Goal: Check status: Check status

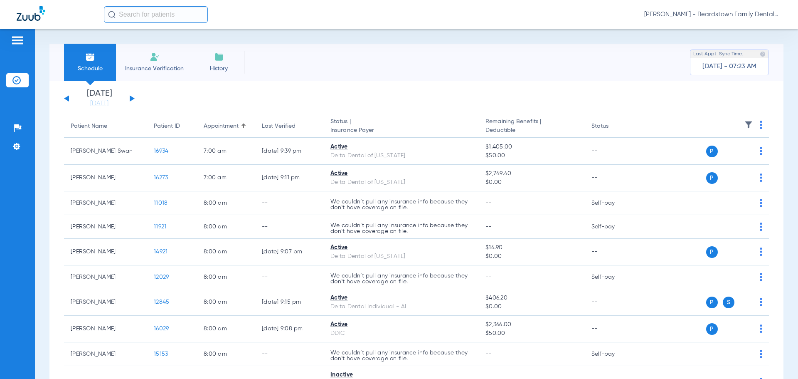
click at [744, 124] on img at bounding box center [748, 125] width 8 height 8
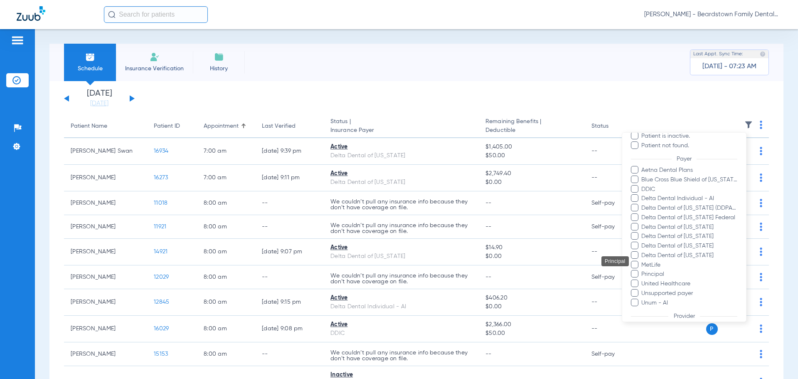
scroll to position [125, 0]
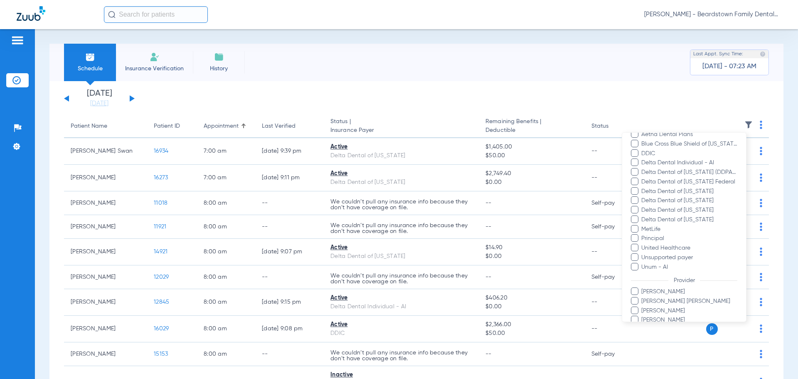
click at [664, 291] on span "[PERSON_NAME]" at bounding box center [689, 291] width 96 height 9
click at [643, 297] on input "[PERSON_NAME]" at bounding box center [643, 297] width 0 height 0
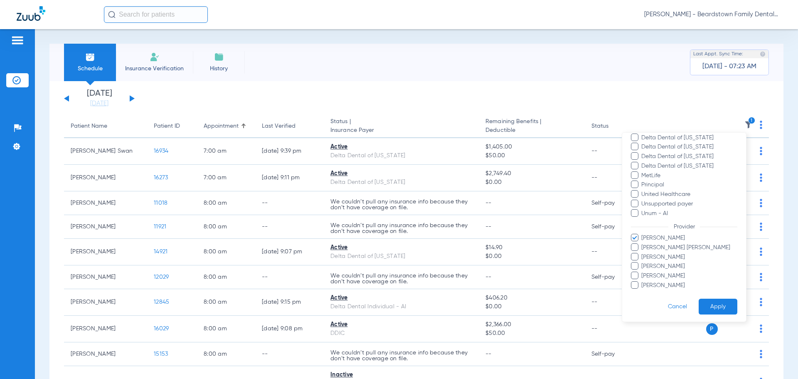
scroll to position [180, 0]
click at [707, 304] on button "Apply" at bounding box center [718, 305] width 39 height 16
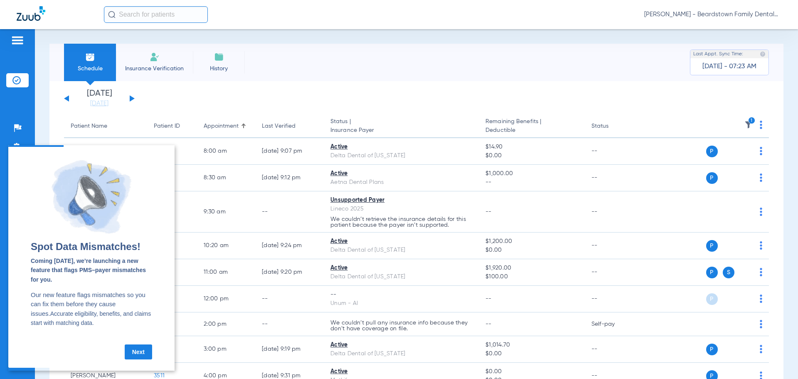
click at [340, 76] on div "Schedule Insurance Verification History Last Appt. Sync Time: [DATE] - 07:23 AM" at bounding box center [416, 62] width 734 height 37
click at [133, 357] on link "Next" at bounding box center [138, 351] width 27 height 15
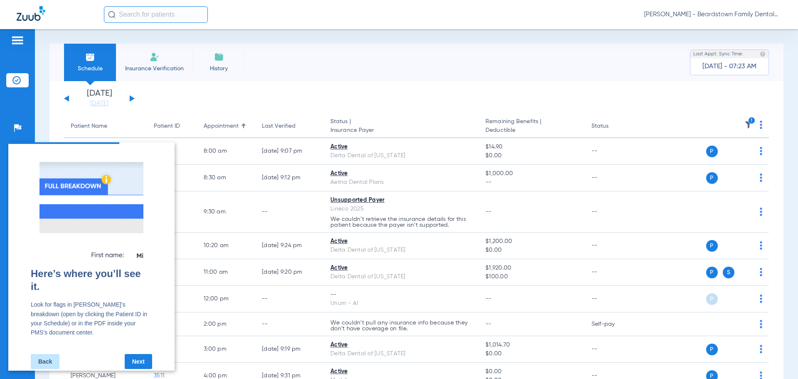
click at [133, 357] on link "Next" at bounding box center [138, 361] width 27 height 15
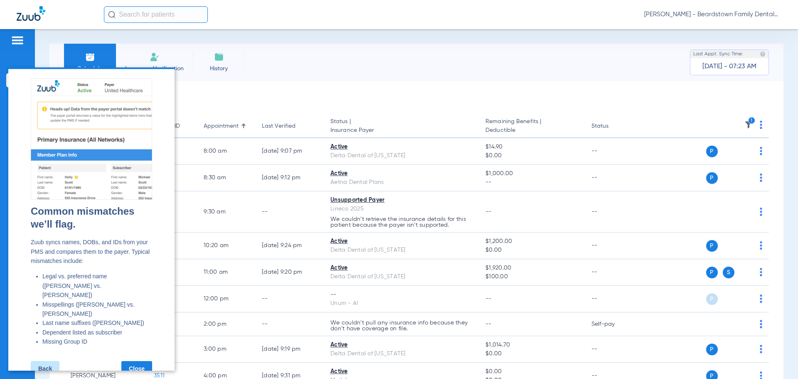
click at [133, 361] on link "Close" at bounding box center [136, 368] width 31 height 15
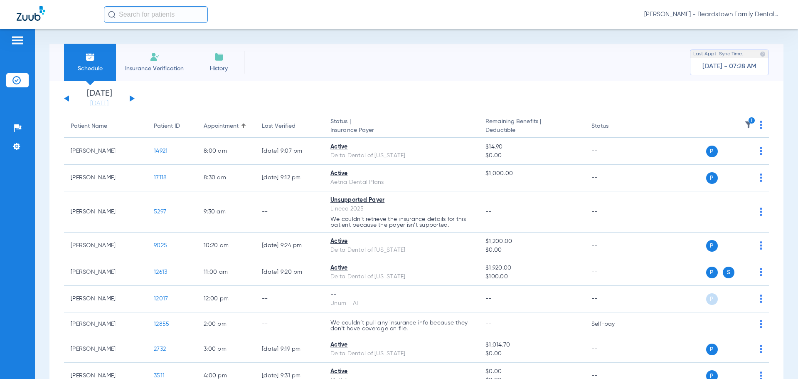
click at [129, 97] on div "[DATE] [DATE] [DATE] [DATE] [DATE] [DATE] [DATE] [DATE] [DATE] [DATE] [DATE] [D…" at bounding box center [99, 98] width 71 height 18
click at [130, 96] on button at bounding box center [132, 98] width 5 height 6
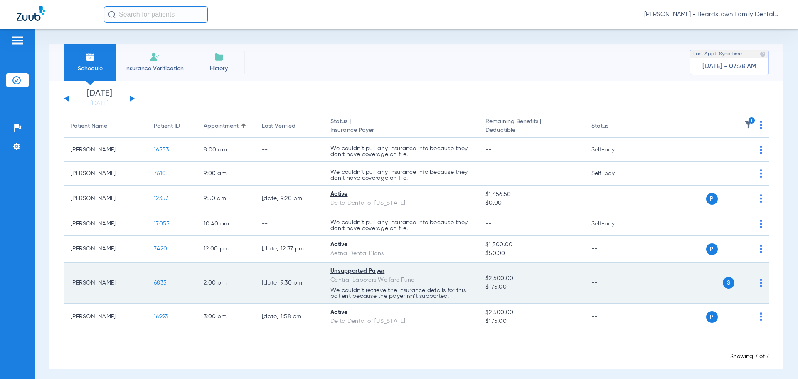
scroll to position [5, 0]
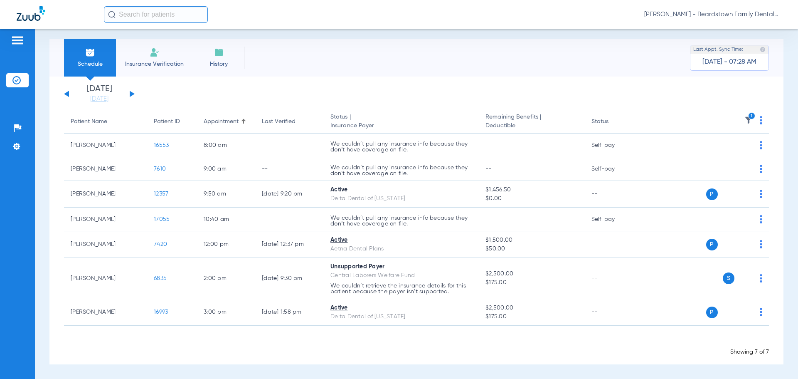
click at [131, 94] on button at bounding box center [132, 94] width 5 height 6
